Goal: Task Accomplishment & Management: Manage account settings

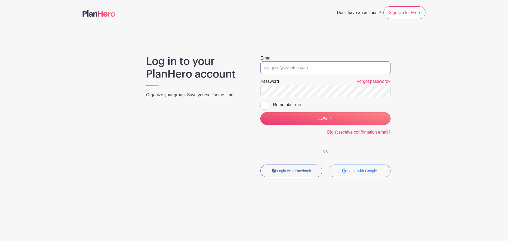
type input "[PERSON_NAME][EMAIL_ADDRESS][PERSON_NAME][DOMAIN_NAME]"
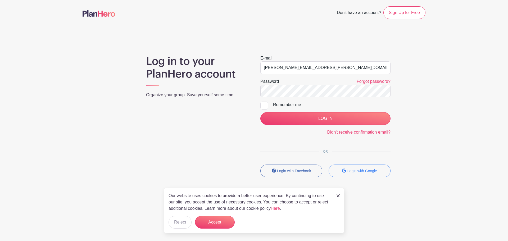
click at [113, 142] on div "Log in to your PlanHero account Organize your group. Save yourself some time. E…" at bounding box center [254, 118] width 343 height 126
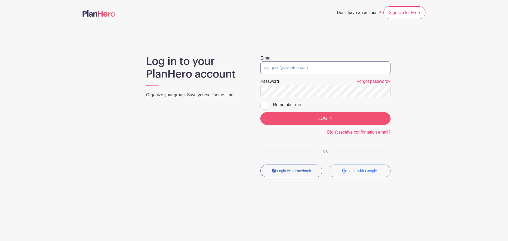
type input "[PERSON_NAME][EMAIL_ADDRESS][PERSON_NAME][DOMAIN_NAME]"
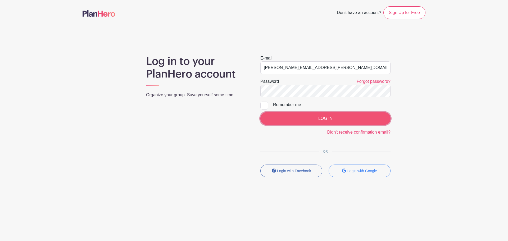
click at [323, 115] on input "LOG IN" at bounding box center [325, 118] width 130 height 13
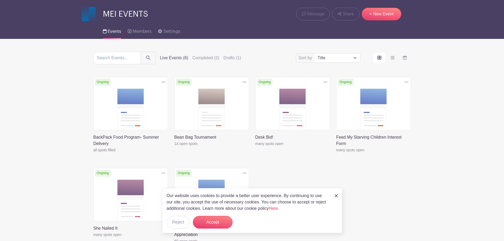
scroll to position [66, 0]
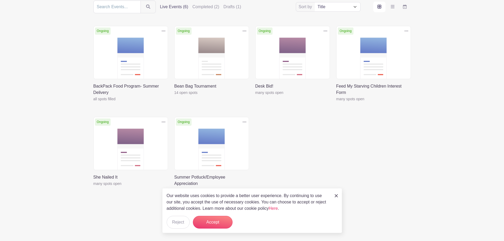
drag, startPoint x: 336, startPoint y: 196, endPoint x: 335, endPoint y: 191, distance: 4.4
click at [336, 195] on img at bounding box center [336, 195] width 3 height 3
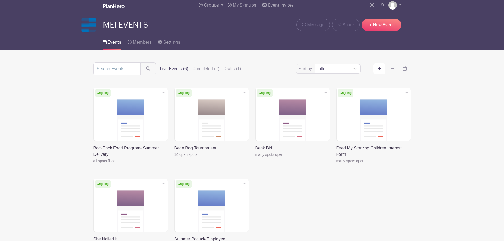
scroll to position [0, 0]
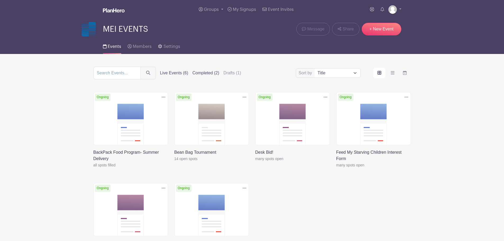
click at [214, 71] on label "Completed (2)" at bounding box center [205, 73] width 27 height 6
click at [0, 0] on input "Completed (2)" at bounding box center [0, 0] width 0 height 0
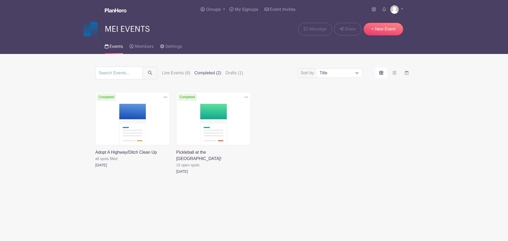
click at [176, 175] on link at bounding box center [176, 175] width 0 height 0
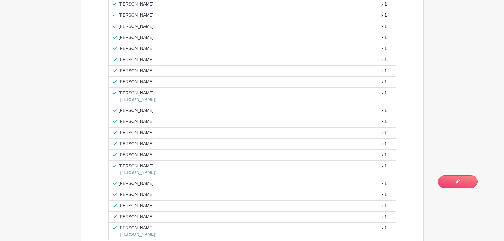
scroll to position [382, 0]
